Goal: Task Accomplishment & Management: Use online tool/utility

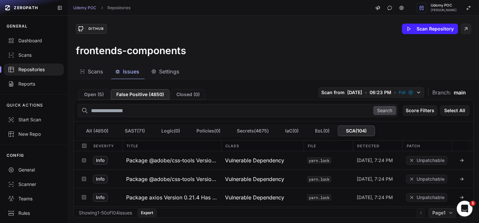
scroll to position [384, 0]
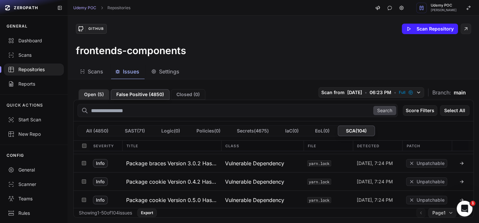
click at [94, 92] on button "Open ( 5 )" at bounding box center [94, 94] width 31 height 11
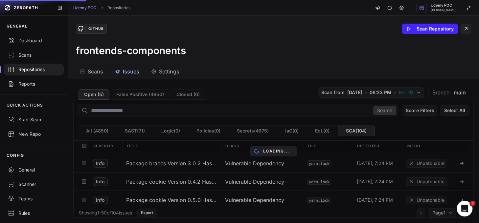
click at [134, 95] on div "Loading..." at bounding box center [273, 151] width 411 height 144
click at [132, 94] on div "Loading..." at bounding box center [273, 151] width 411 height 144
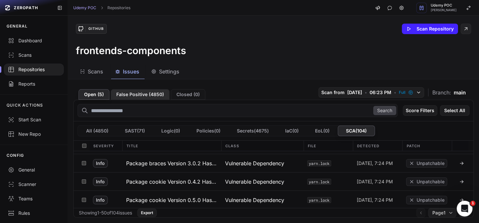
click at [137, 94] on button "False Positive ( 4850 )" at bounding box center [140, 94] width 59 height 11
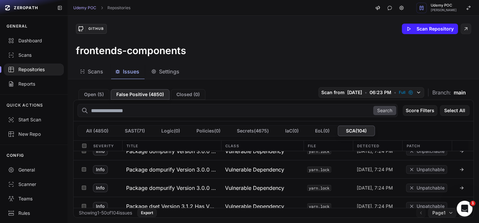
scroll to position [554, 0]
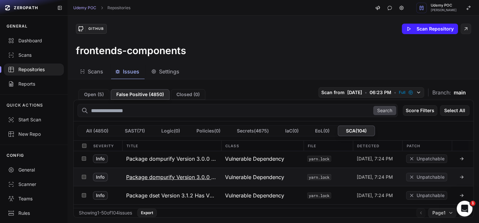
click at [460, 177] on icon at bounding box center [461, 177] width 3 height 0
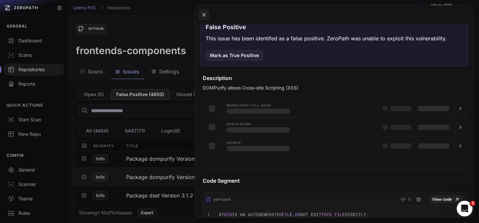
scroll to position [38, 0]
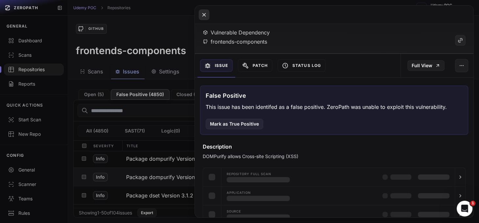
click at [206, 15] on icon at bounding box center [204, 15] width 6 height 8
